Goal: Task Accomplishment & Management: Use online tool/utility

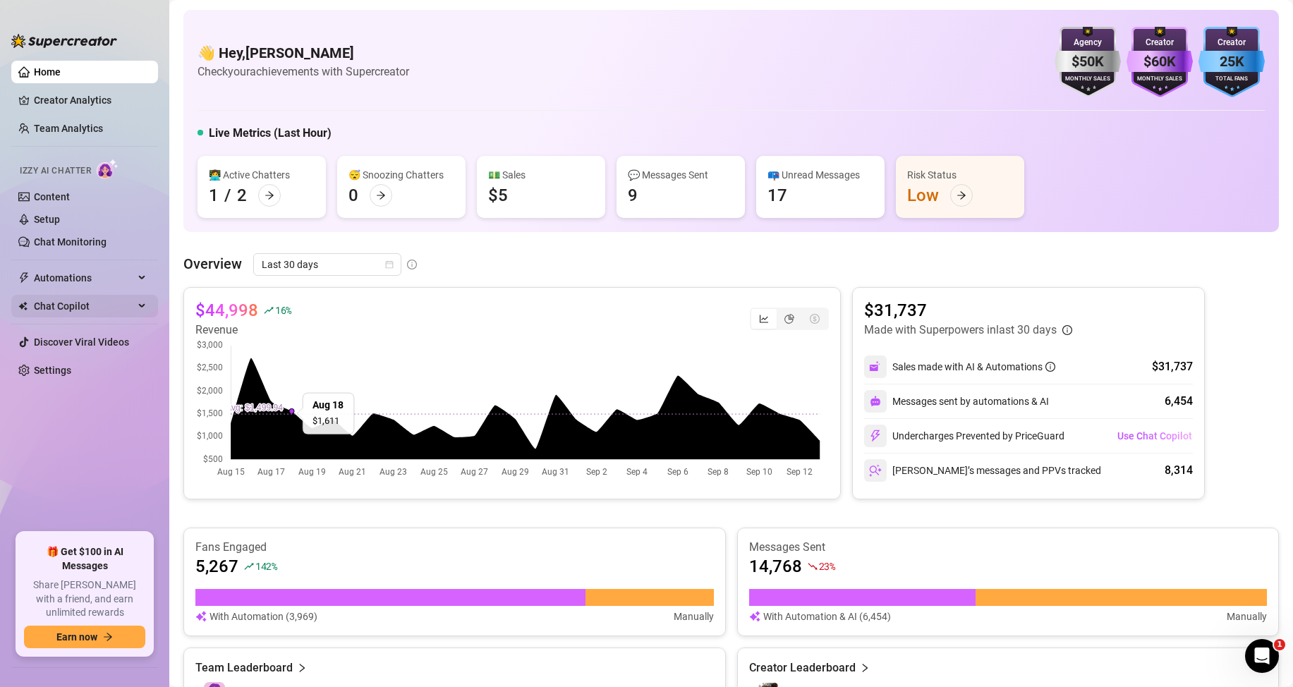
click at [78, 303] on span "Chat Copilot" at bounding box center [84, 306] width 100 height 23
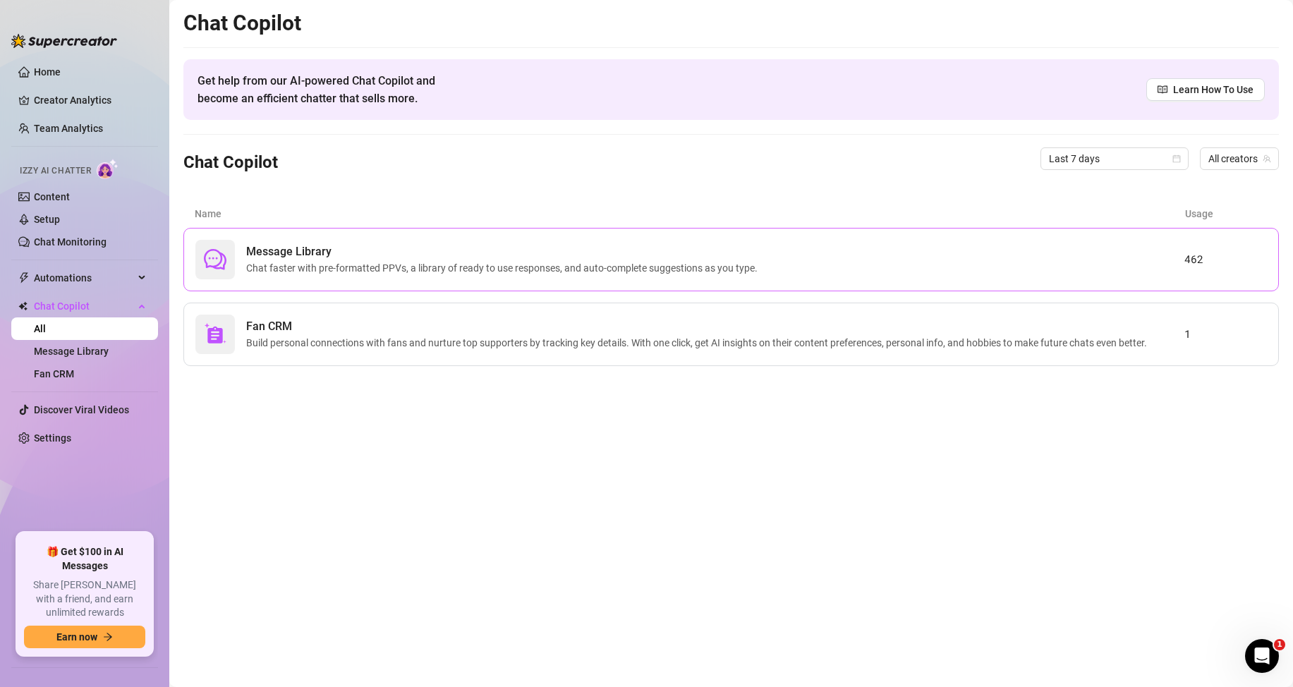
click at [681, 262] on span "Chat faster with pre-formatted PPVs, a library of ready to use responses, and a…" at bounding box center [504, 268] width 517 height 16
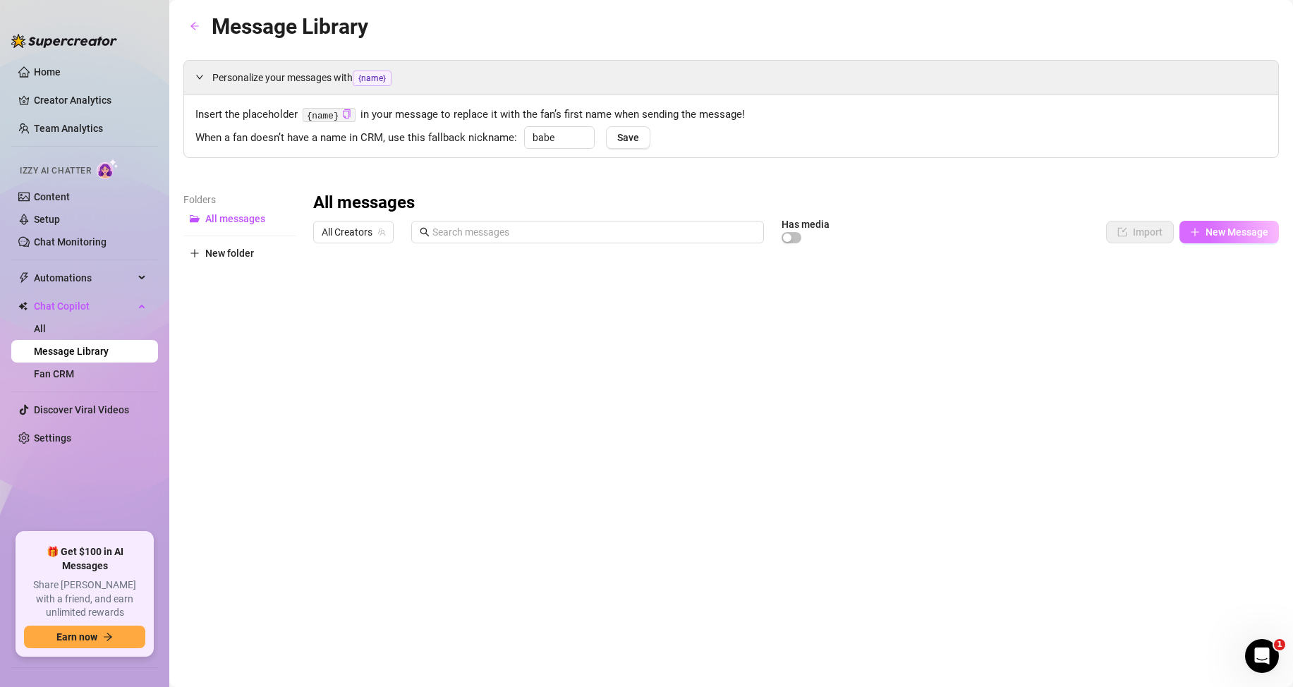
click at [1214, 233] on span "New Message" at bounding box center [1236, 231] width 63 height 11
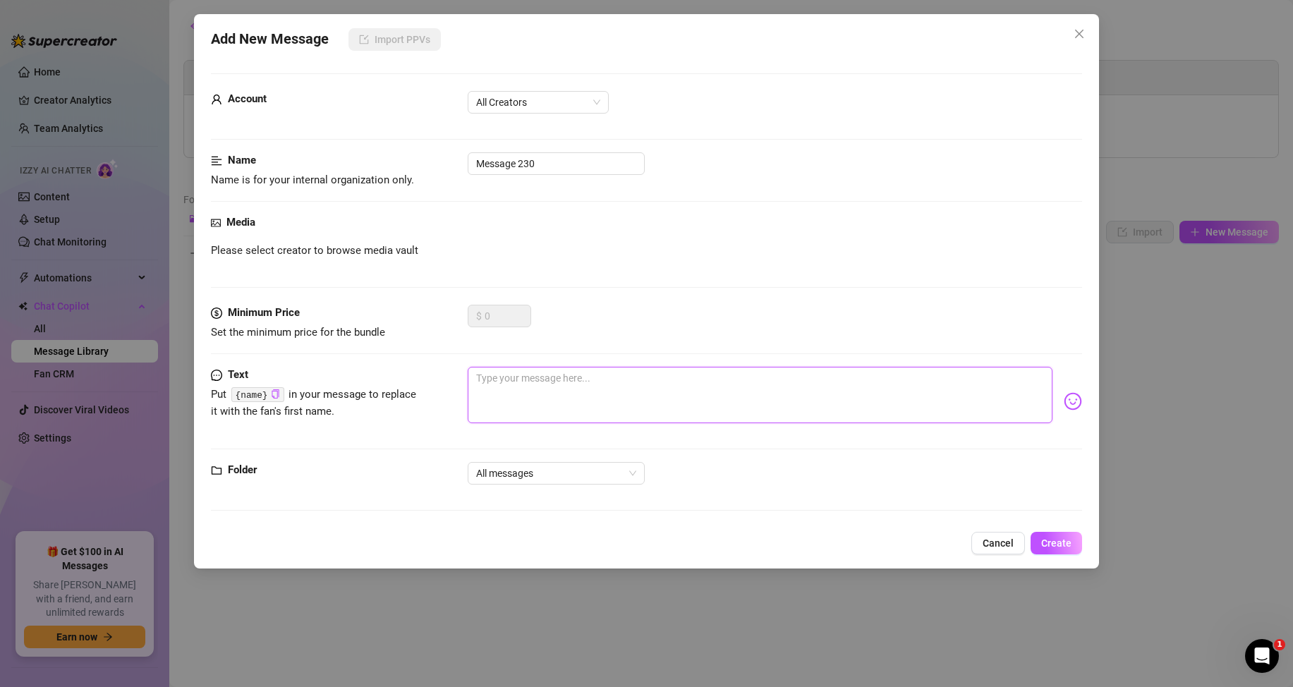
paste textarea "u can always send pics but if u mean like nudes nsfw pics ill always unblur is …"
type textarea "u can always send pics but if u mean like nudes nsfw pics ill always unblur is …"
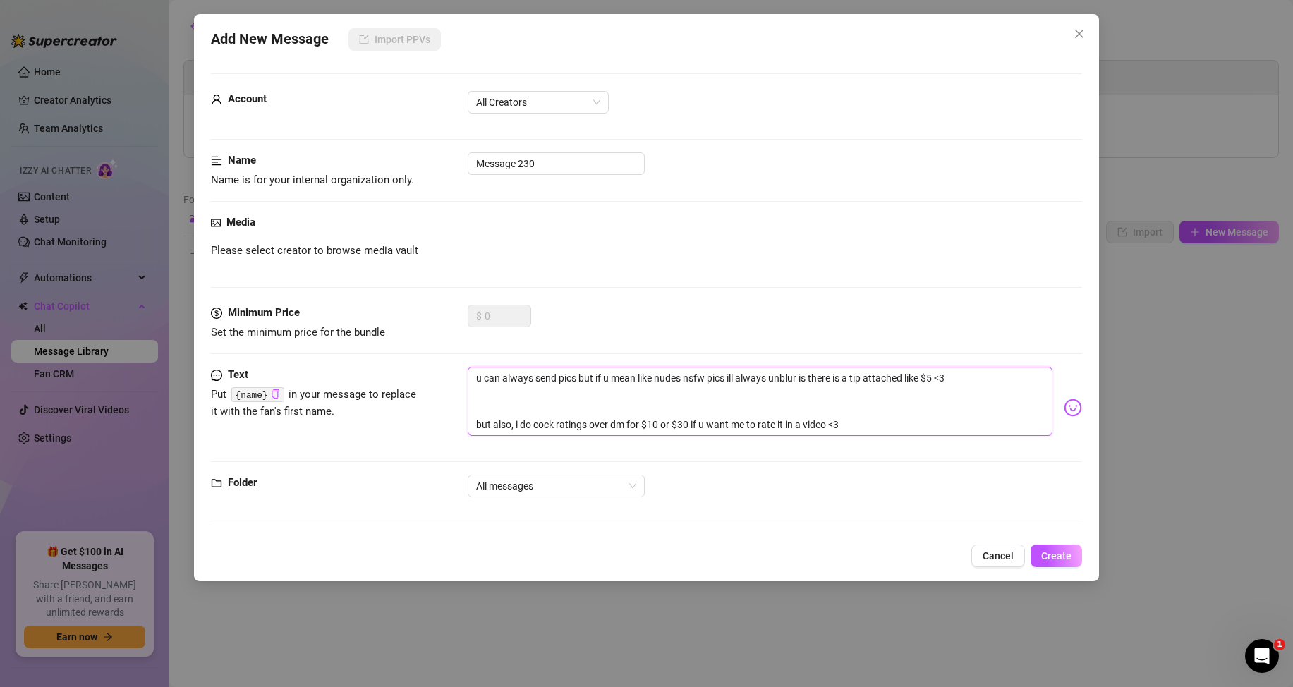
click at [473, 423] on textarea "u can always send pics but if u mean like nudes nsfw pics ill always unblur is …" at bounding box center [760, 401] width 585 height 69
type textarea "u can always send pics but if u mean like nudes nsfw pics ill always unblur is …"
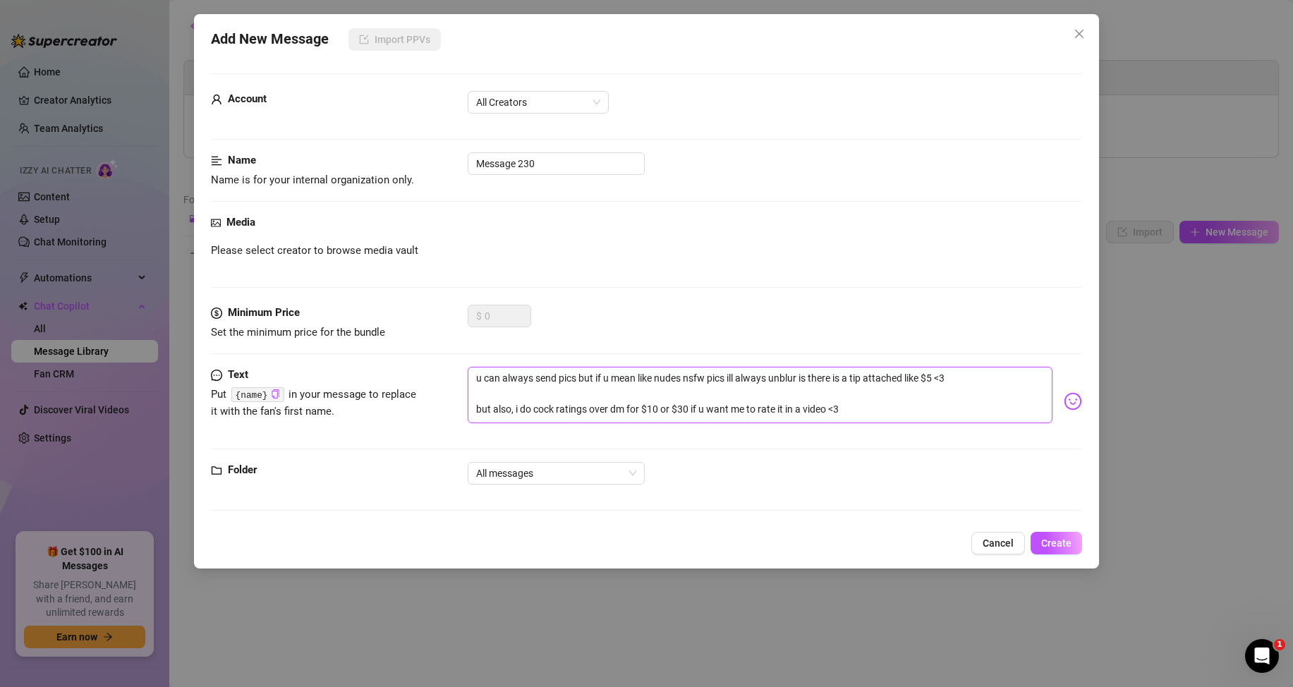
type textarea "u can always send pics but if u mean like nudes nsfw pics ill always unblur is …"
drag, startPoint x: 547, startPoint y: 166, endPoint x: 75, endPoint y: 176, distance: 471.9
click at [81, 178] on div "Add New Message Import PPVs Account All Creators Name Name is for your internal…" at bounding box center [646, 343] width 1293 height 687
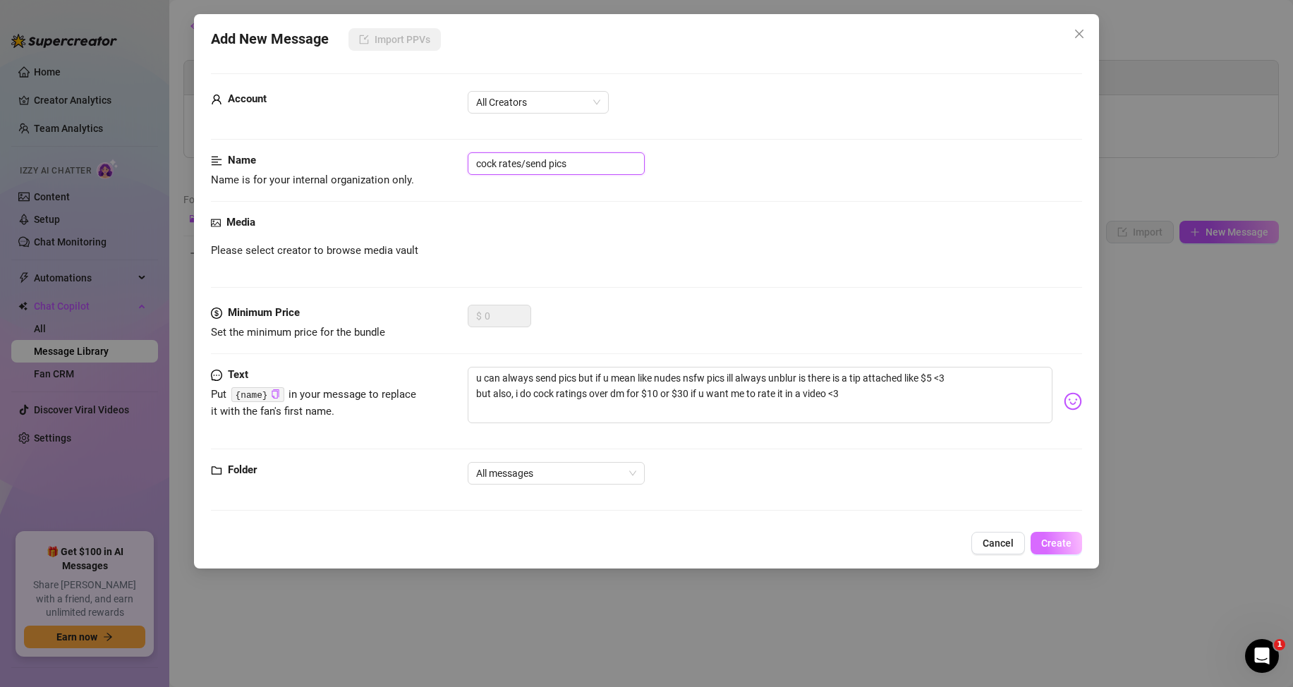
type input "cock rates/send pics"
click at [1056, 537] on span "Create" at bounding box center [1056, 542] width 30 height 11
